Goal: Find specific page/section

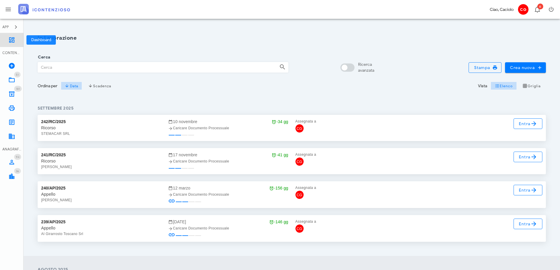
click at [18, 38] on link "Dashboard" at bounding box center [12, 40] width 24 height 14
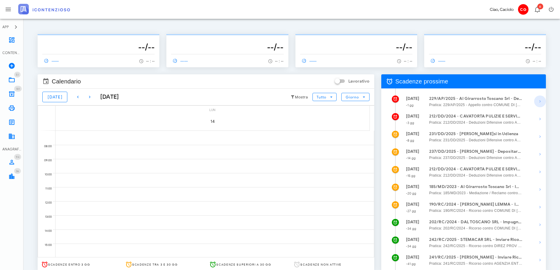
click at [539, 101] on icon "button" at bounding box center [539, 101] width 7 height 7
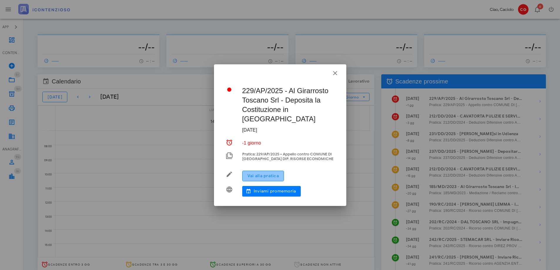
click at [271, 173] on span "Vai alla pratica" at bounding box center [263, 175] width 32 height 5
